Goal: Browse casually

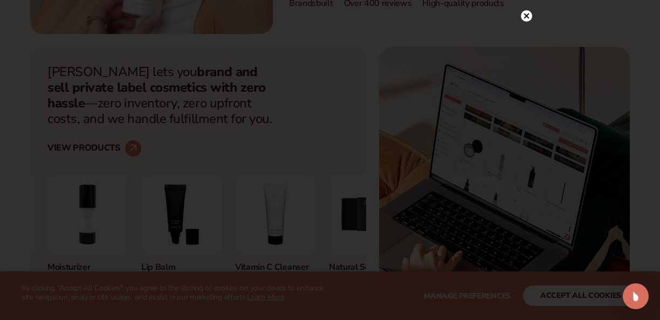
scroll to position [344, 0]
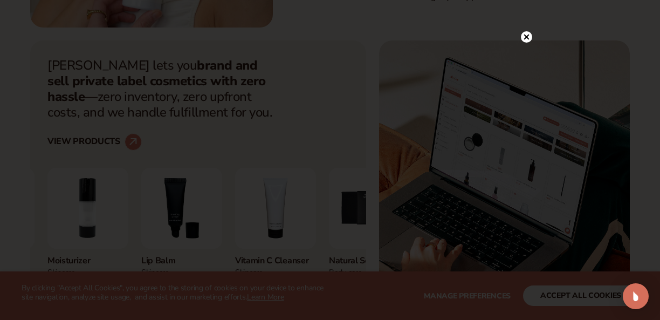
click at [526, 37] on icon at bounding box center [526, 37] width 5 height 5
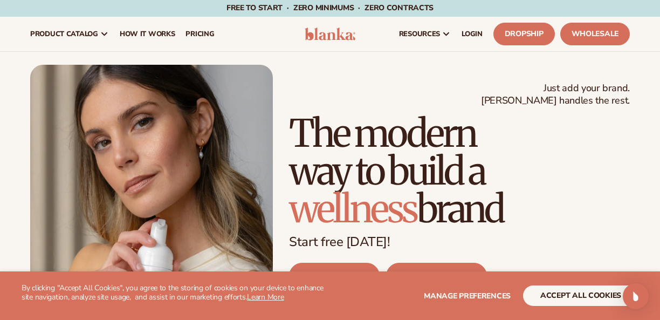
scroll to position [0, 0]
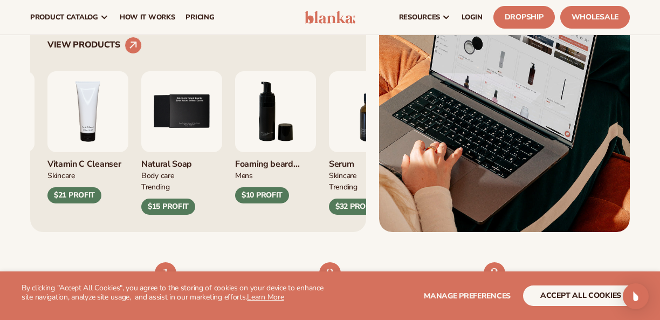
scroll to position [442, 0]
